Goal: Find specific page/section: Find specific page/section

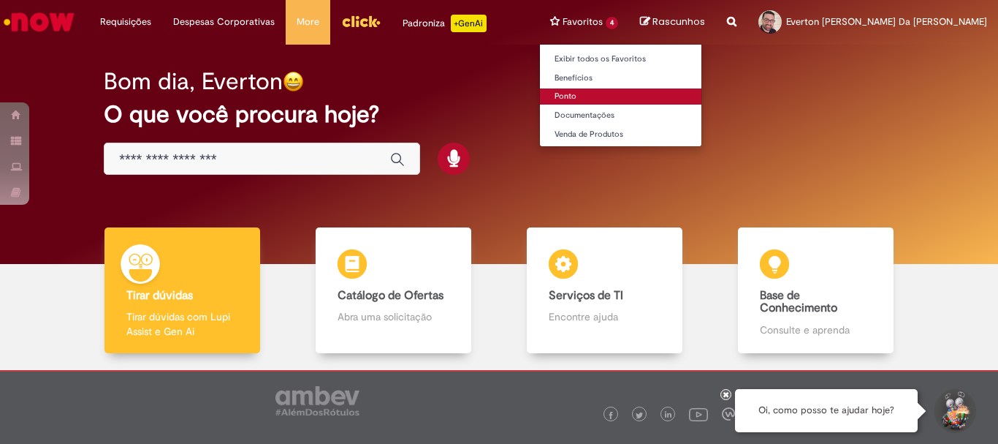
click at [669, 100] on link "Ponto" at bounding box center [621, 96] width 162 height 16
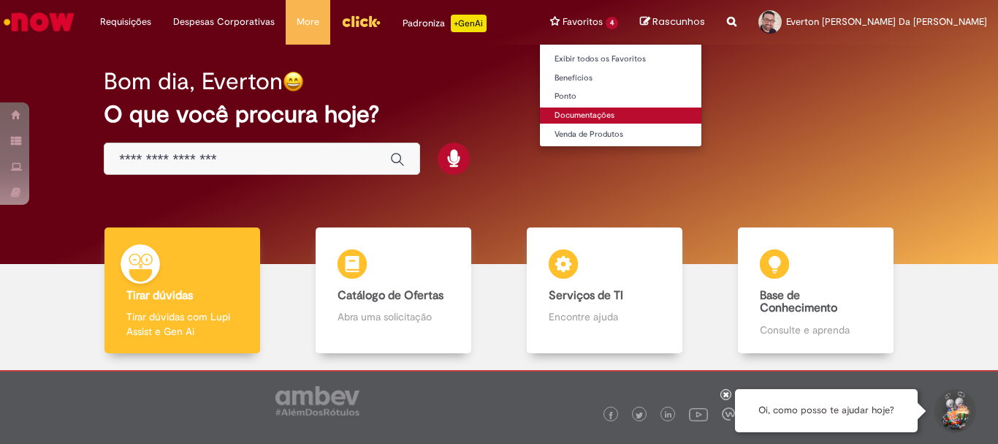
click at [702, 112] on link "Documentações" at bounding box center [621, 115] width 162 height 16
